Goal: Task Accomplishment & Management: Manage account settings

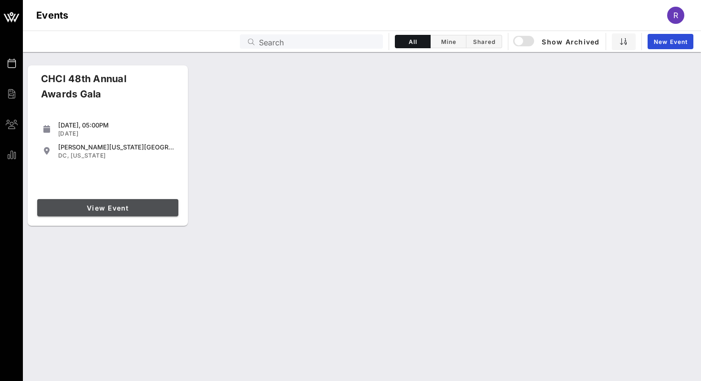
click at [91, 201] on link "View Event" at bounding box center [107, 207] width 141 height 17
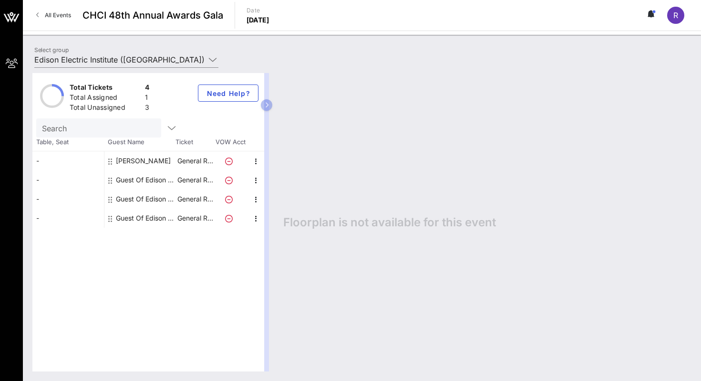
click at [90, 71] on div "Total Tickets 4 Total Assigned 1 Total Unassigned 3 Need Help? Search Table, Se…" at bounding box center [362, 221] width 678 height 317
click at [84, 62] on input "Edison Electric Institute ([GEOGRAPHIC_DATA]) [[PERSON_NAME], [EMAIL_ADDRESS][D…" at bounding box center [119, 59] width 171 height 15
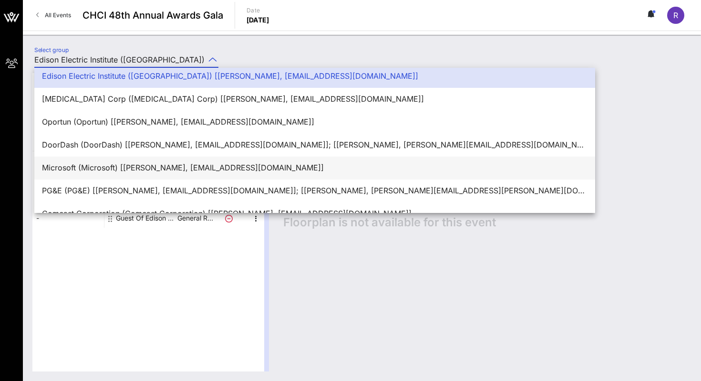
scroll to position [23, 0]
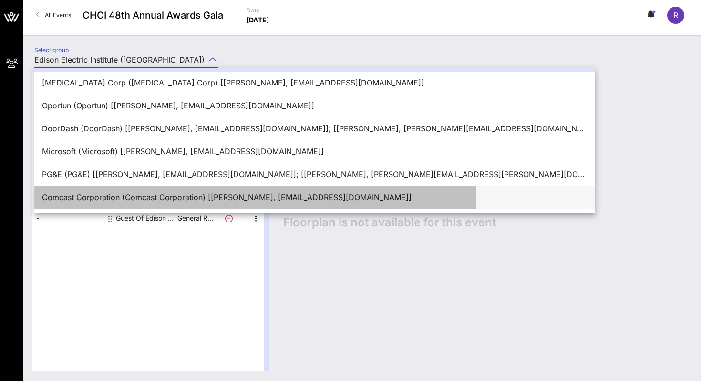
click at [82, 202] on div "Comcast Corporation (Comcast Corporation) [[PERSON_NAME], [EMAIL_ADDRESS][DOMAI…" at bounding box center [315, 197] width 546 height 9
type input "Comcast Corporation (Comcast Corporation) [[PERSON_NAME], [EMAIL_ADDRESS][DOMAI…"
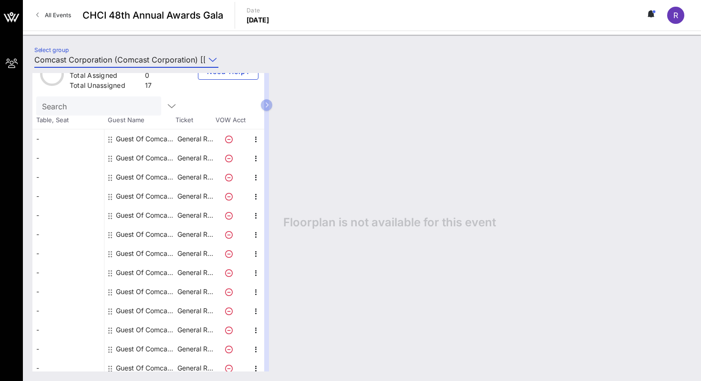
scroll to position [0, 0]
